Goal: Information Seeking & Learning: Find specific fact

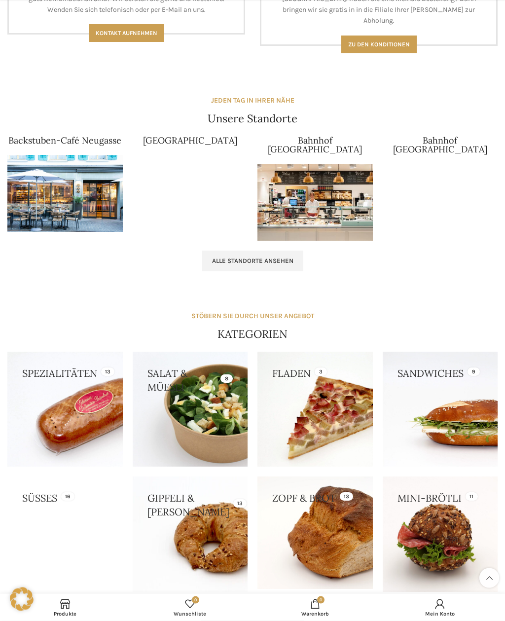
scroll to position [890, 0]
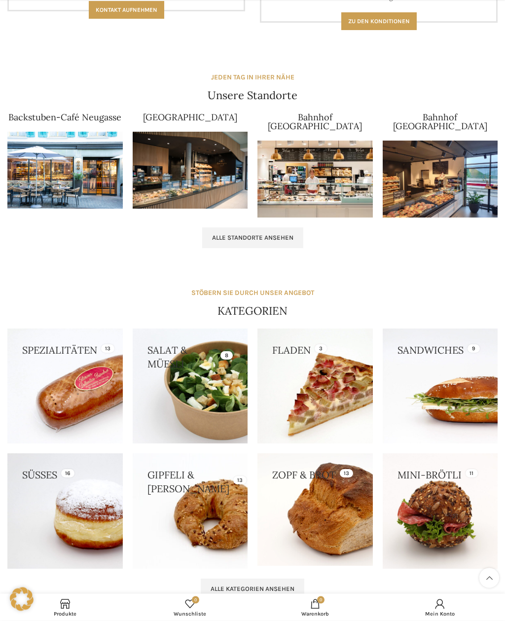
click at [233, 228] on link "Alle Standorte ansehen" at bounding box center [252, 238] width 101 height 21
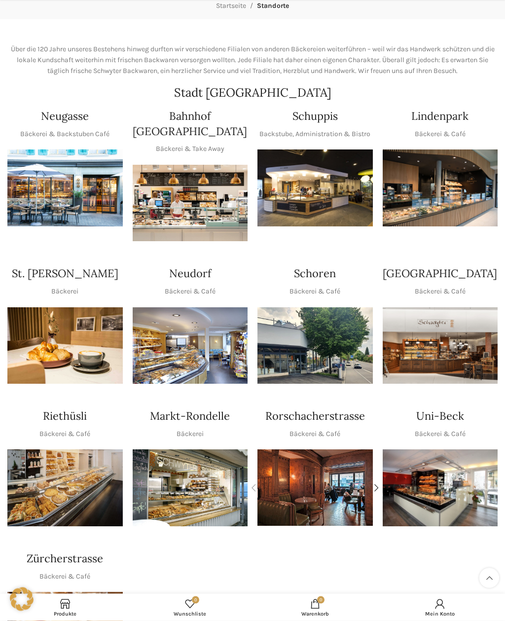
scroll to position [82, 0]
click at [293, 177] on img "1 / 1" at bounding box center [314, 187] width 115 height 77
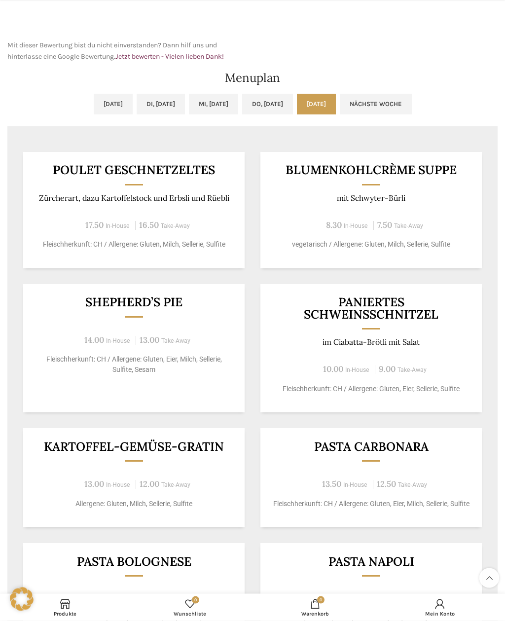
scroll to position [388, 0]
click at [412, 106] on link "Nächste Woche" at bounding box center [376, 104] width 72 height 21
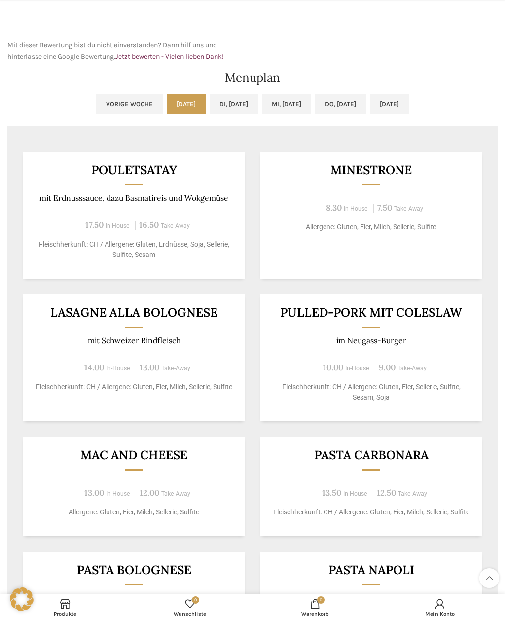
click at [227, 104] on link "Di, [DATE]" at bounding box center [234, 104] width 48 height 21
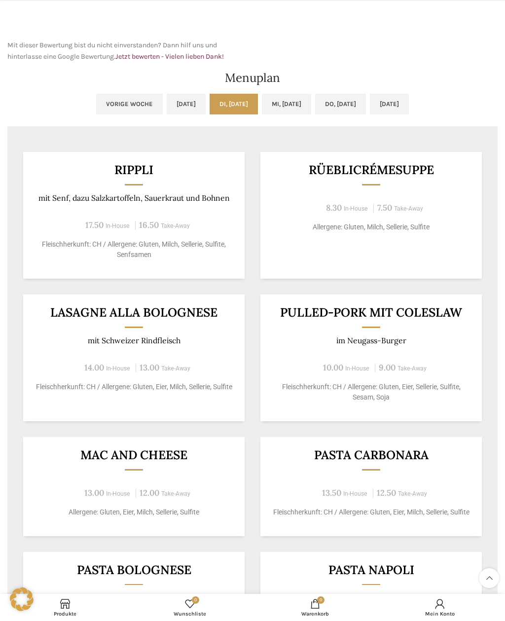
click at [290, 104] on link "Mi, [DATE]" at bounding box center [286, 104] width 49 height 21
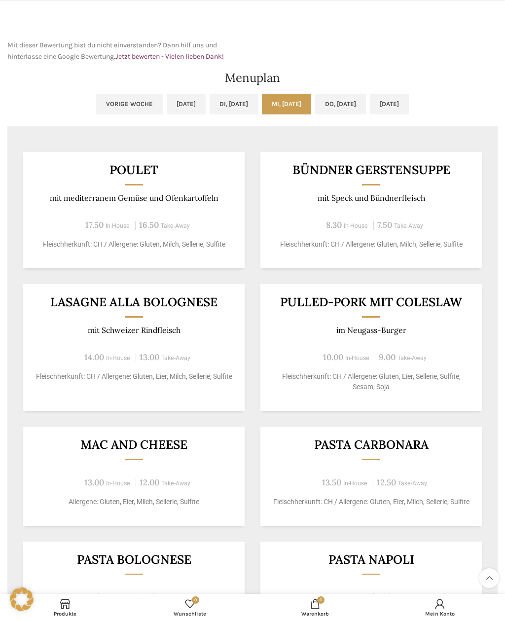
click at [335, 103] on link "Do, [DATE]" at bounding box center [340, 104] width 51 height 21
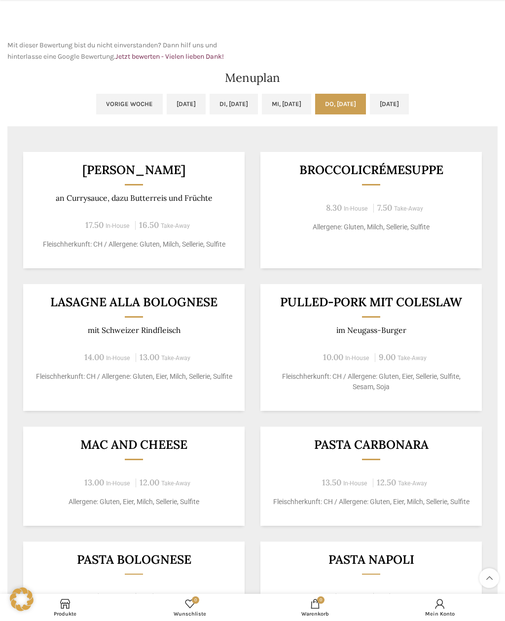
click at [409, 95] on link "[DATE]" at bounding box center [389, 104] width 39 height 21
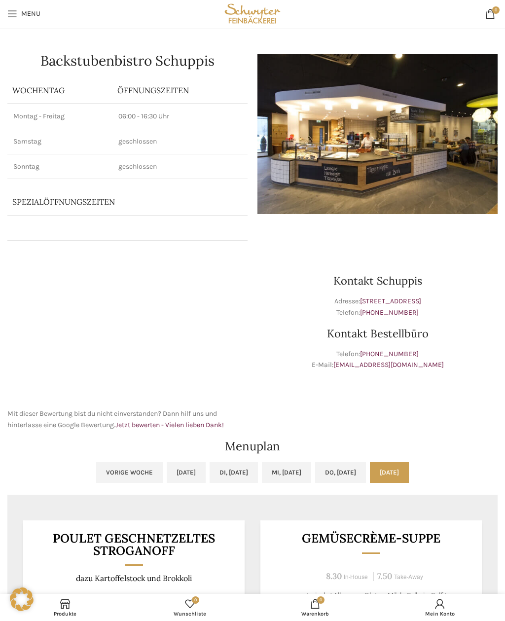
scroll to position [0, 0]
